Goal: Task Accomplishment & Management: Manage account settings

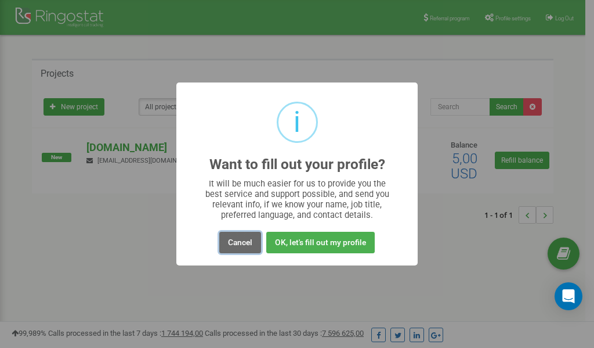
click at [236, 246] on button "Cancel" at bounding box center [240, 242] width 42 height 21
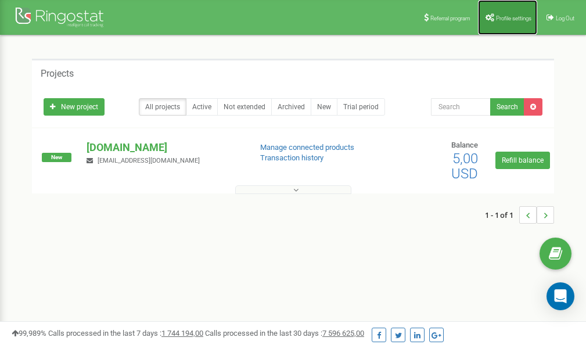
click at [507, 22] on link "Profile settings" at bounding box center [507, 17] width 59 height 35
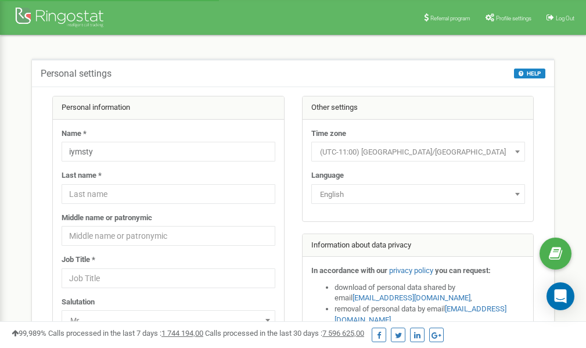
scroll to position [58, 0]
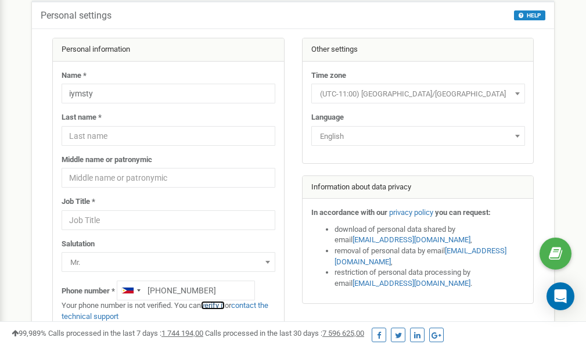
click at [214, 304] on link "verify it" at bounding box center [213, 305] width 24 height 9
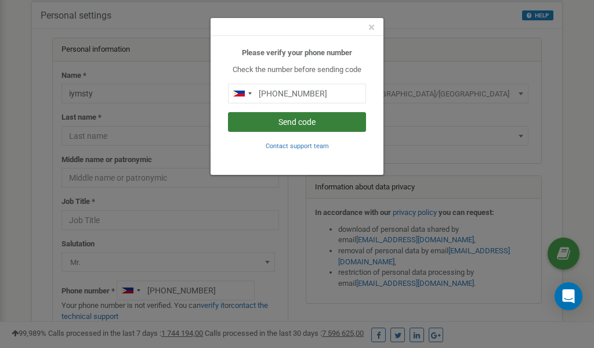
click at [299, 121] on button "Send code" at bounding box center [297, 122] width 138 height 20
